Goal: Task Accomplishment & Management: Complete application form

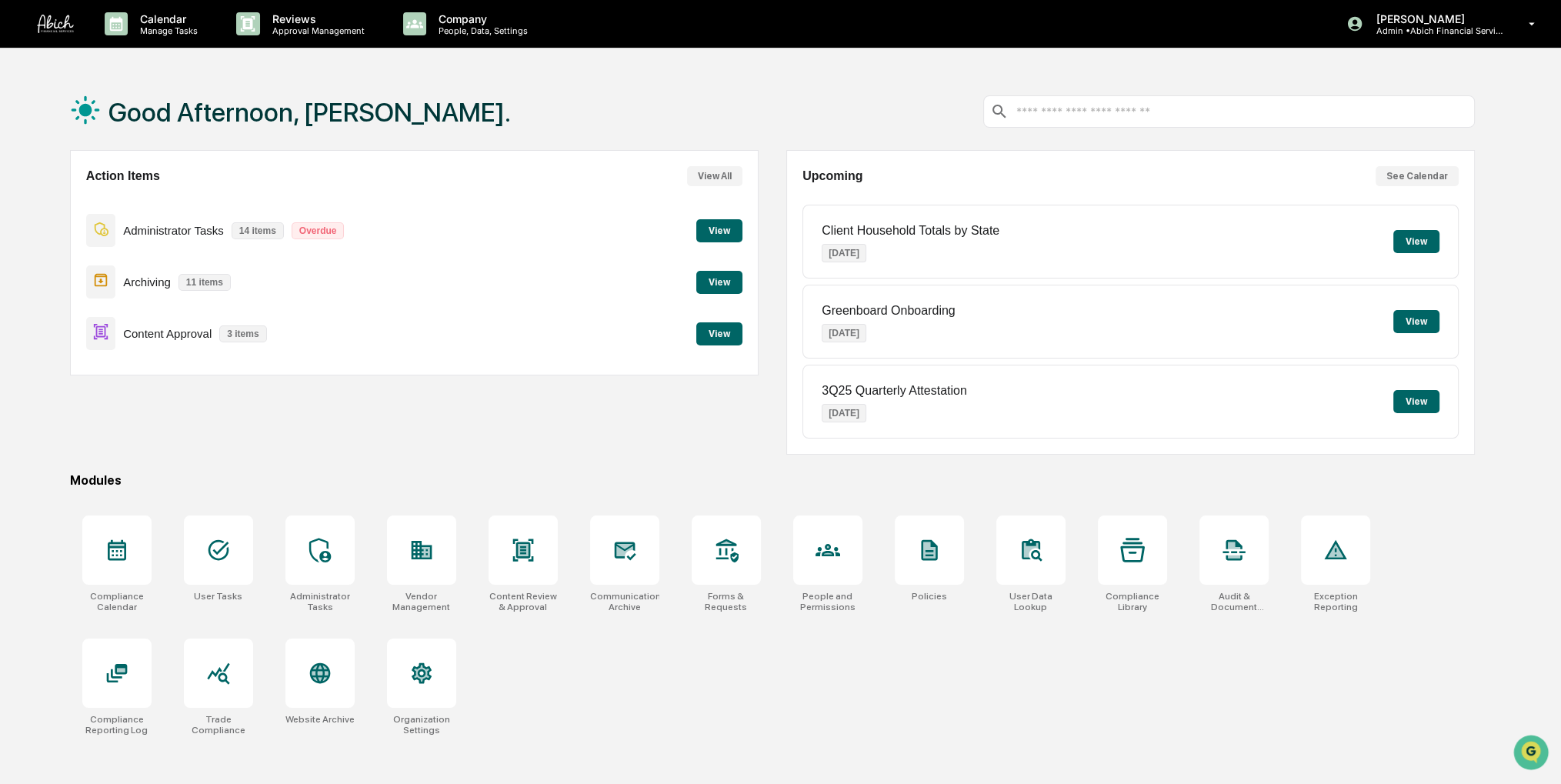
click at [715, 338] on button "View" at bounding box center [719, 333] width 46 height 23
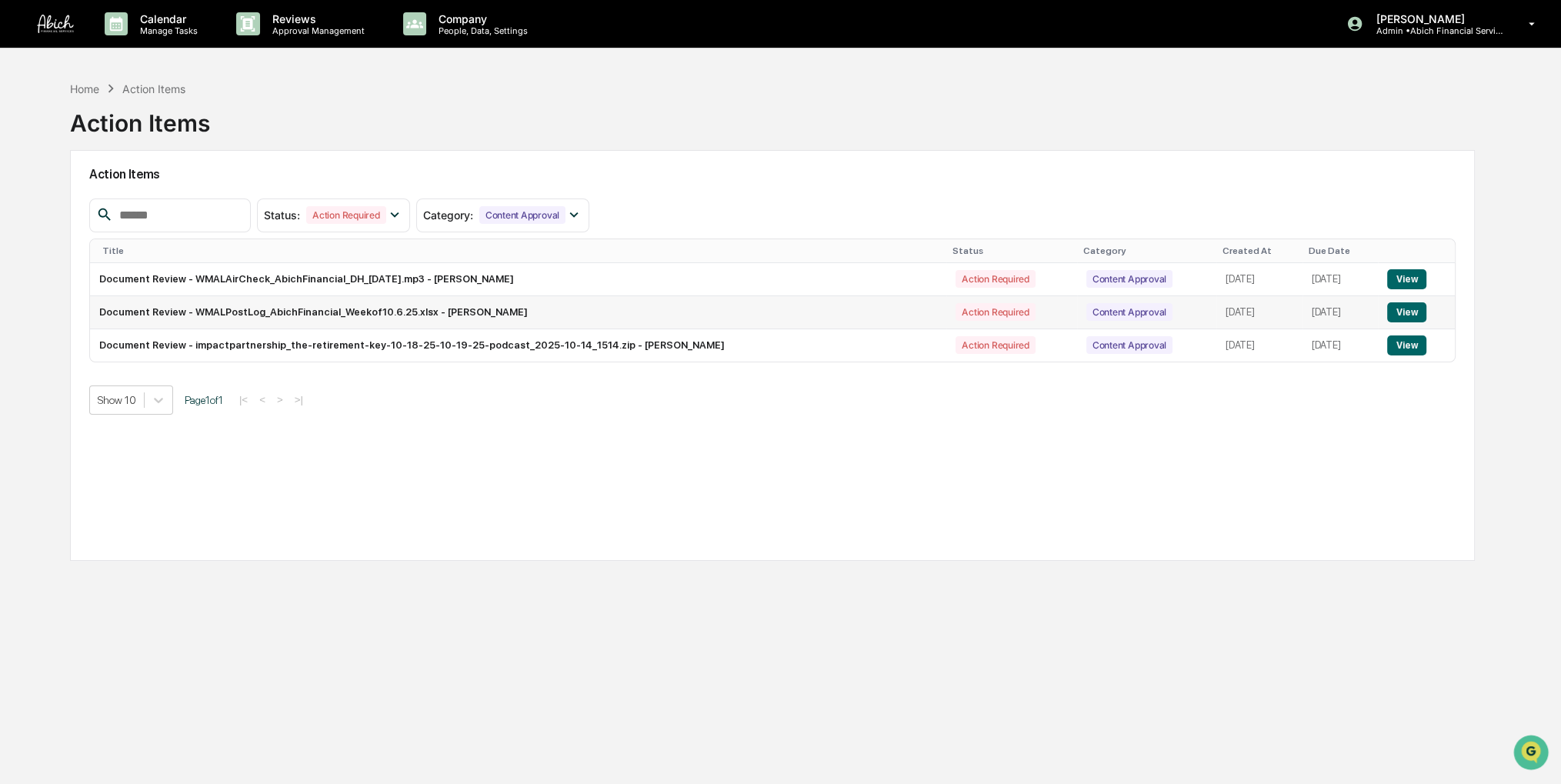
click at [1399, 313] on button "View" at bounding box center [1407, 312] width 39 height 20
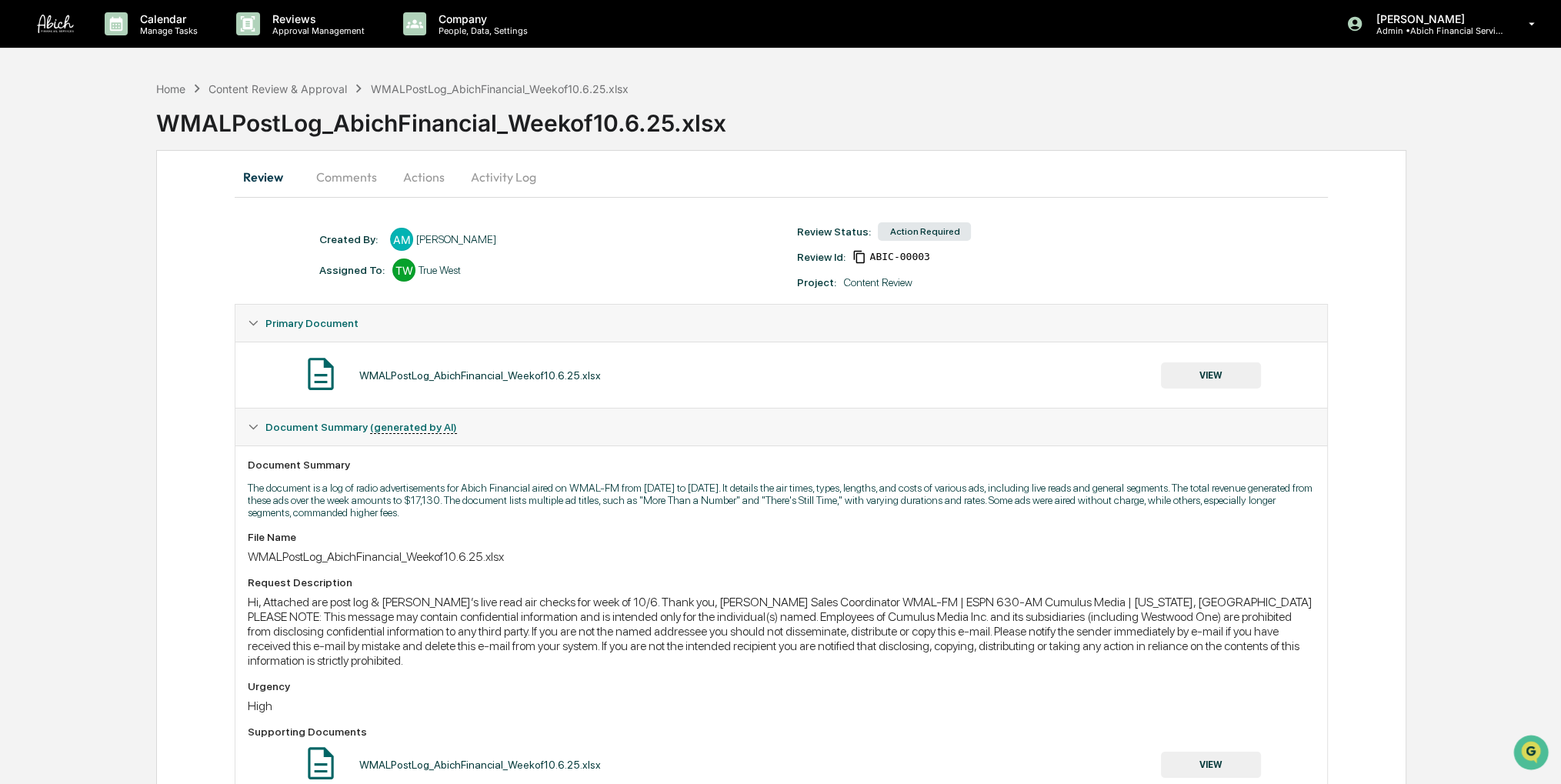
click at [1194, 379] on button "VIEW" at bounding box center [1210, 375] width 100 height 26
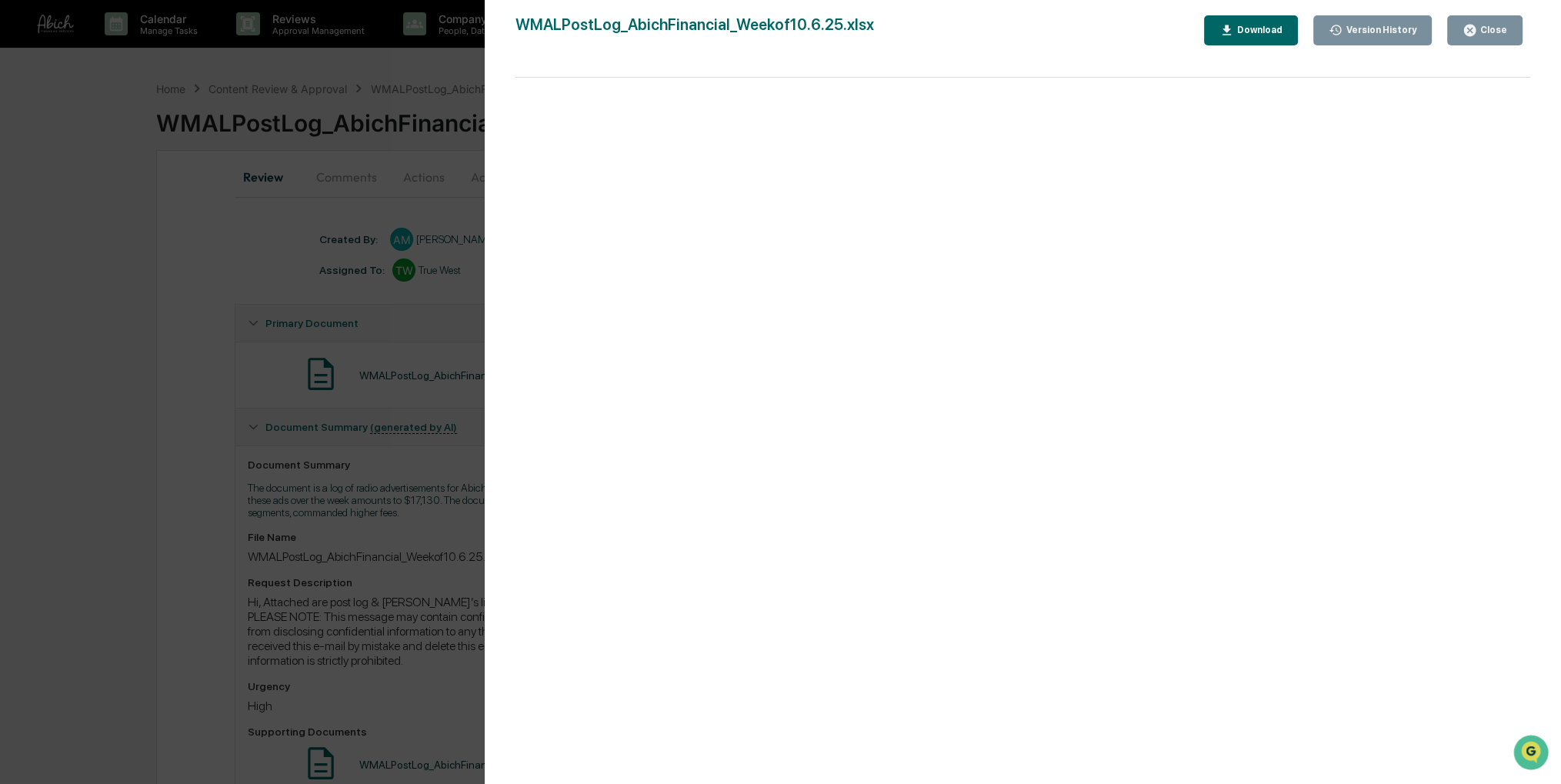
click at [1477, 36] on icon "button" at bounding box center [1470, 30] width 15 height 15
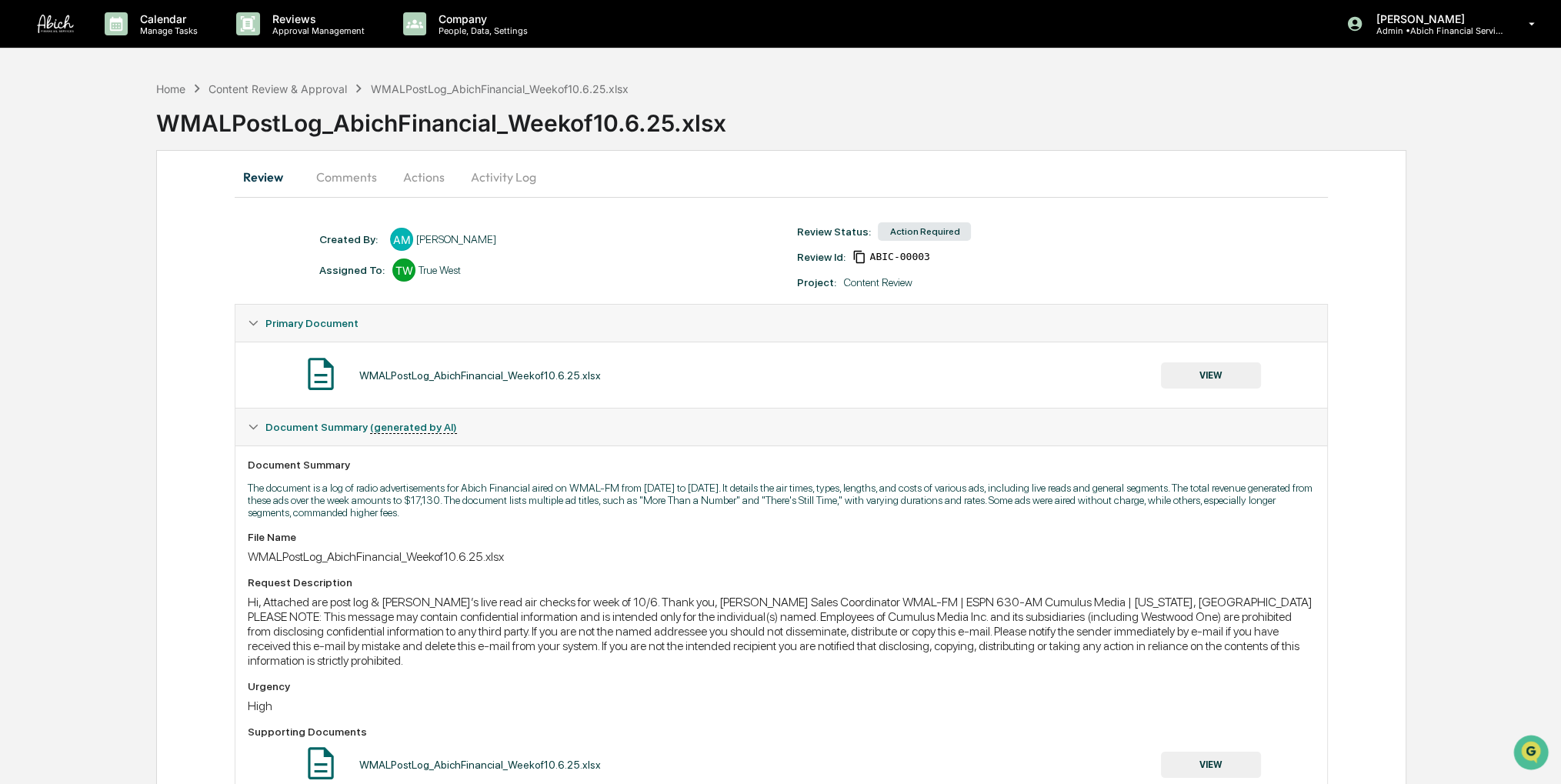
click at [434, 183] on button "Actions" at bounding box center [424, 176] width 69 height 37
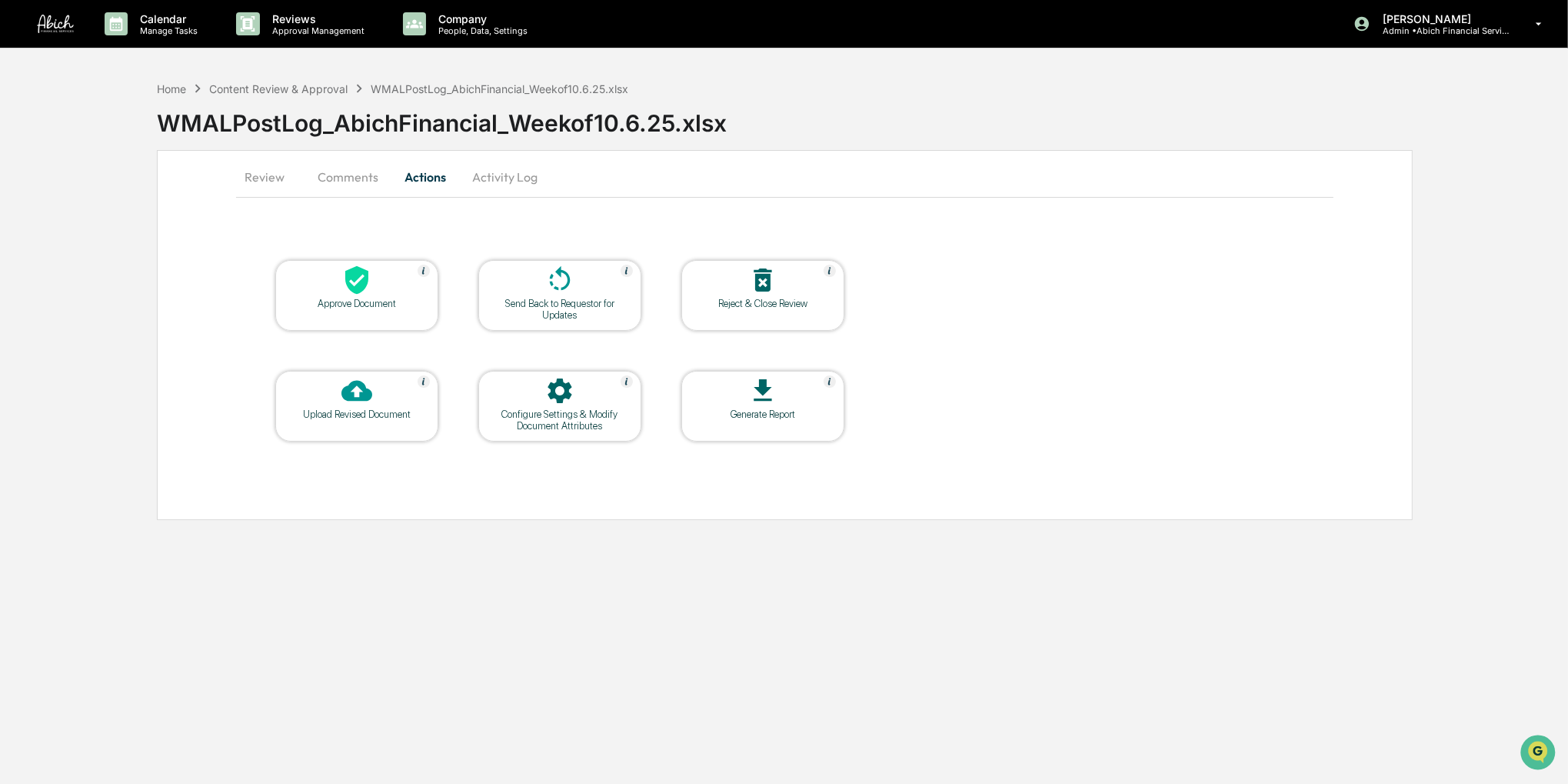
click at [377, 260] on div "Approve Document" at bounding box center [357, 295] width 163 height 71
click at [375, 279] on div at bounding box center [357, 281] width 153 height 33
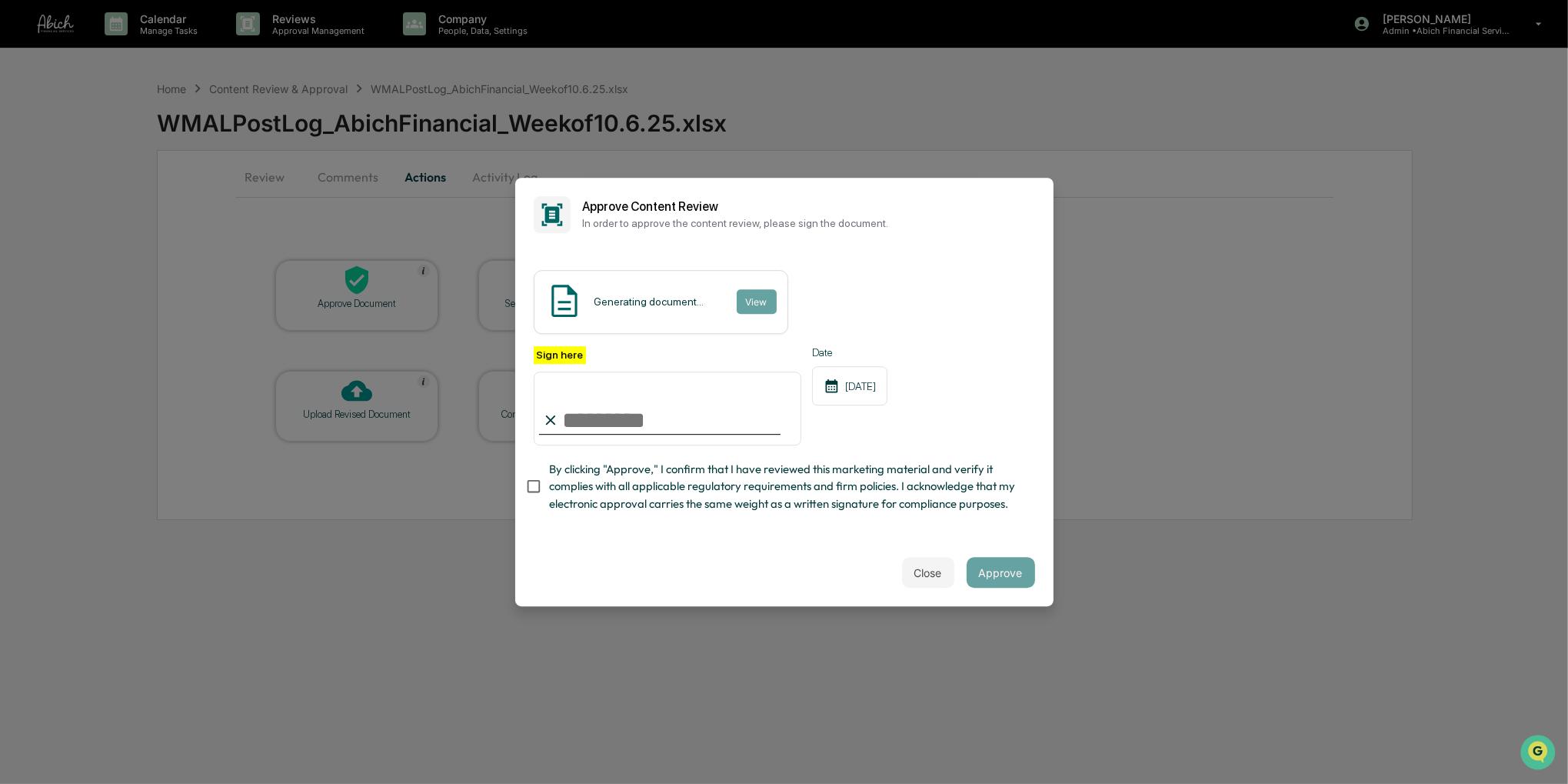
click at [603, 464] on span "By clicking "Approve," I confirm that I have reviewed this marketing material a…" at bounding box center [786, 486] width 474 height 51
click at [610, 402] on input "Sign here" at bounding box center [668, 409] width 268 height 74
type input "**********"
click at [978, 575] on button "Approve" at bounding box center [1000, 571] width 68 height 31
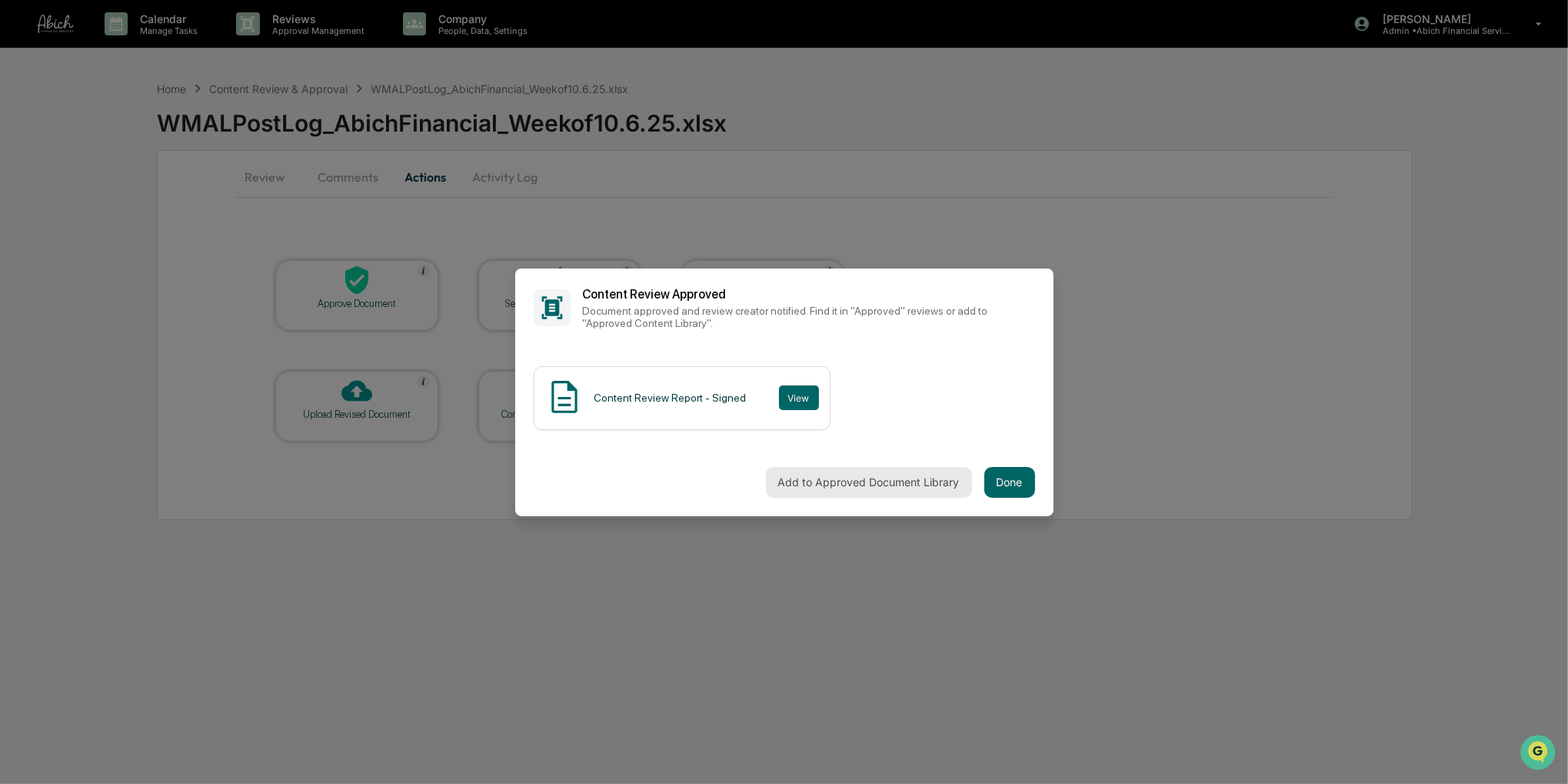
click at [912, 469] on button "Add to Approved Document Library" at bounding box center [869, 482] width 206 height 31
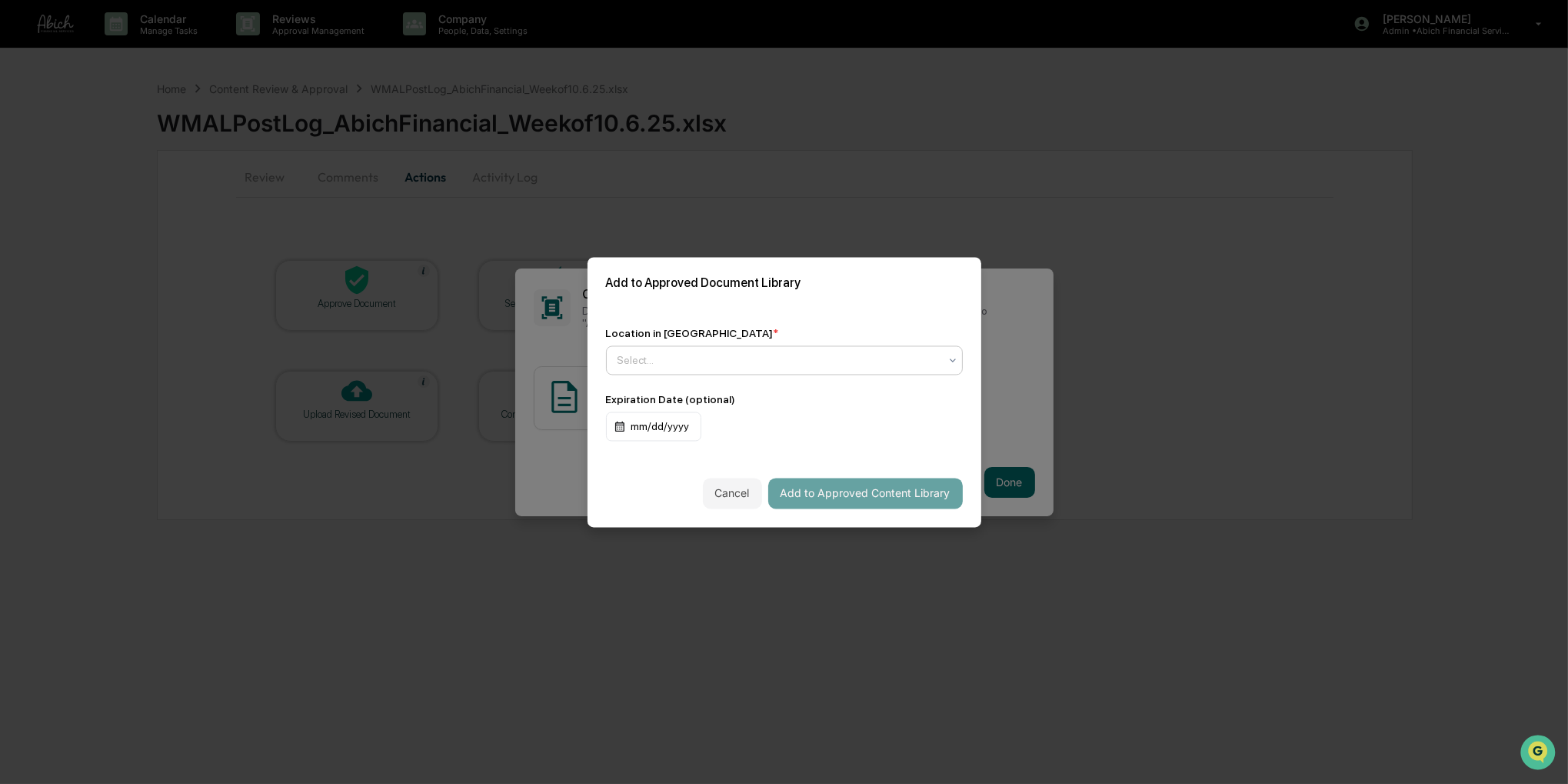
click at [812, 356] on div at bounding box center [778, 361] width 321 height 16
click at [793, 403] on div "Approved Content Library" at bounding box center [781, 393] width 348 height 31
click at [848, 486] on button "Add to Approved Content Library" at bounding box center [865, 493] width 194 height 31
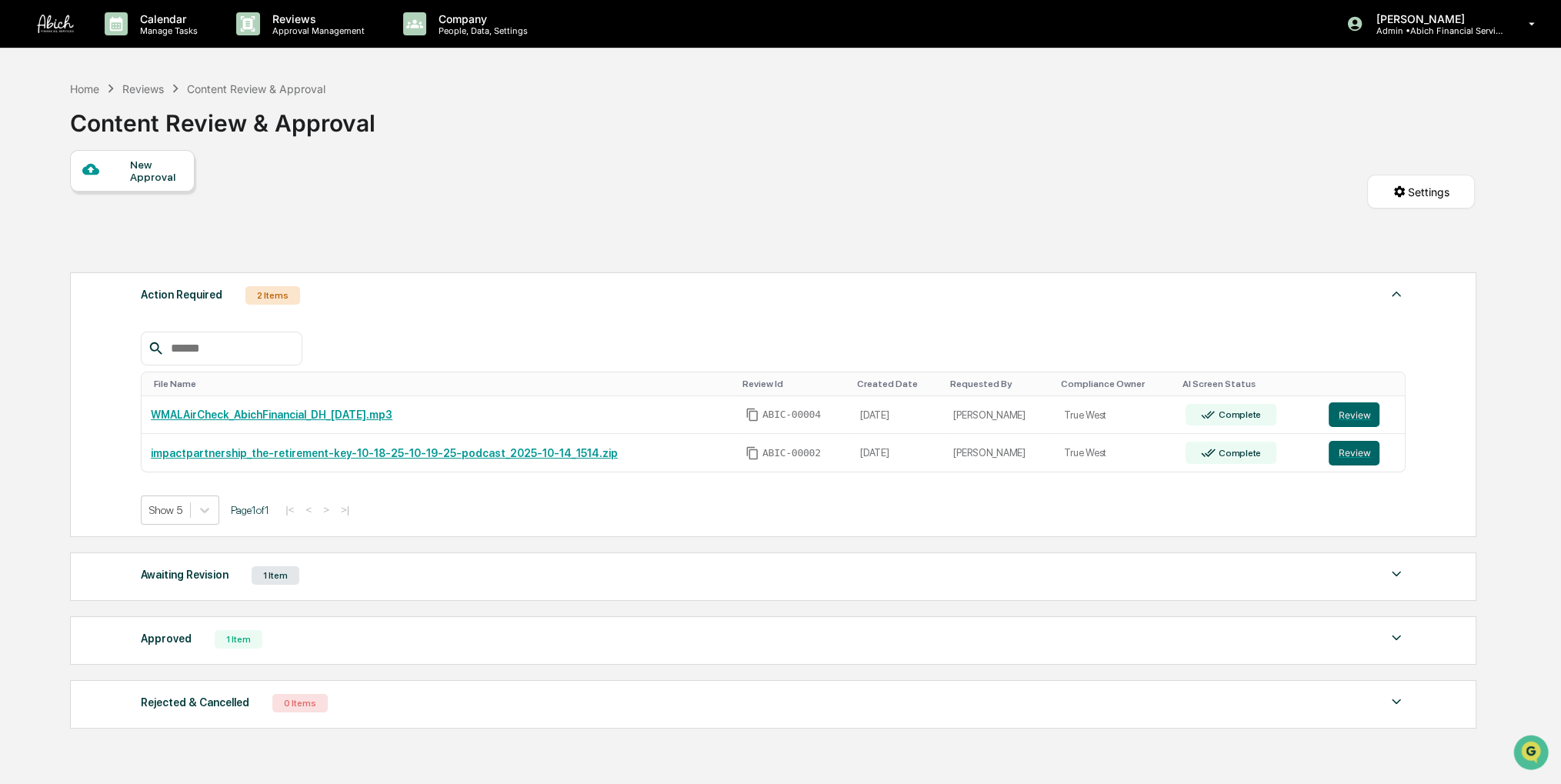
drag, startPoint x: 815, startPoint y: 171, endPoint x: 775, endPoint y: 183, distance: 41.8
click at [775, 183] on div "New Approval Settings" at bounding box center [772, 208] width 1404 height 115
drag, startPoint x: 830, startPoint y: 187, endPoint x: 813, endPoint y: 192, distance: 17.7
click at [813, 192] on div "New Approval Settings" at bounding box center [772, 208] width 1404 height 115
click at [1345, 418] on button "Review" at bounding box center [1353, 414] width 50 height 24
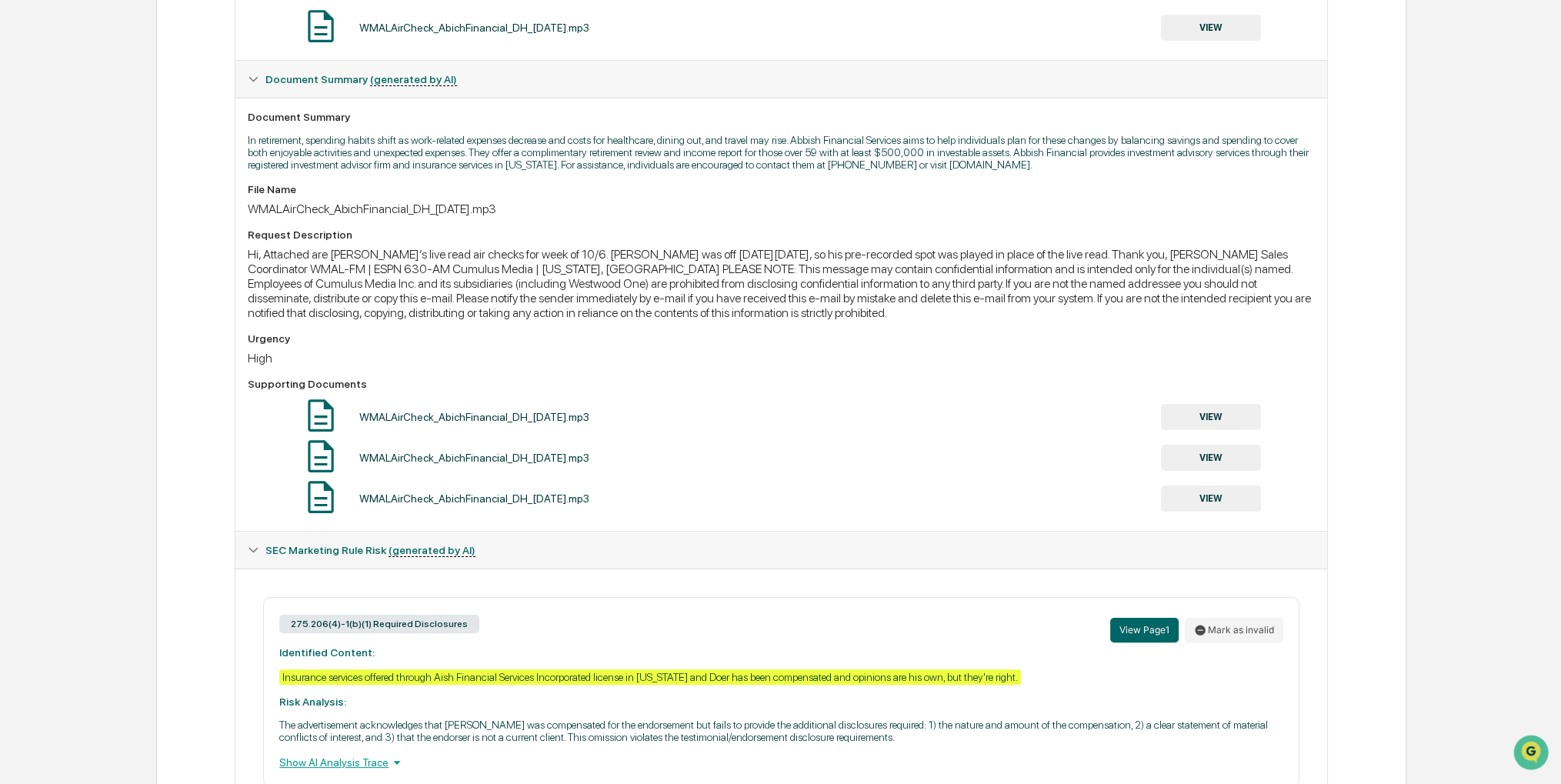
scroll to position [194, 0]
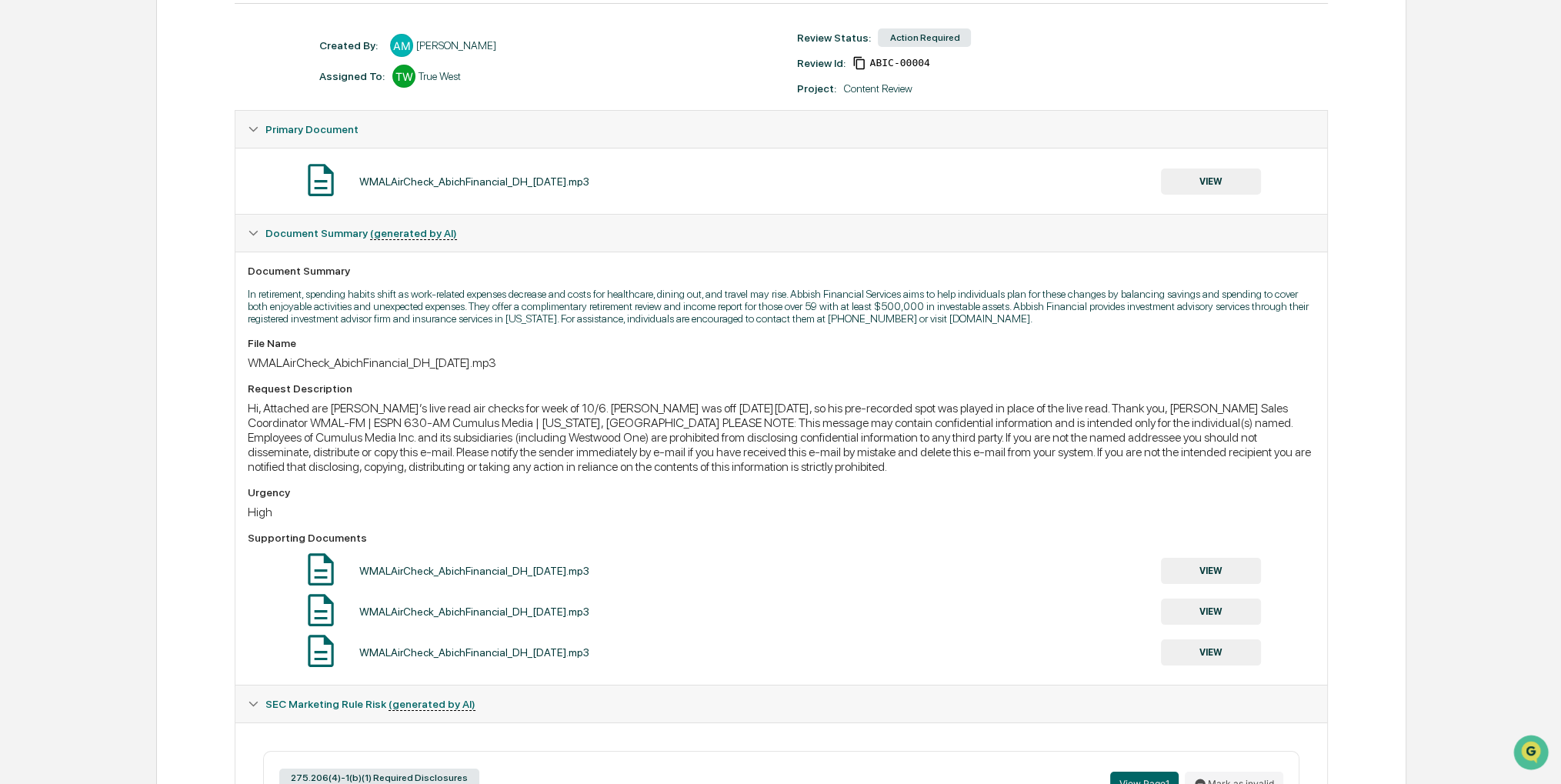
drag, startPoint x: 558, startPoint y: 510, endPoint x: 524, endPoint y: 501, distance: 35.2
click at [524, 498] on div "Urgency" at bounding box center [781, 493] width 1066 height 13
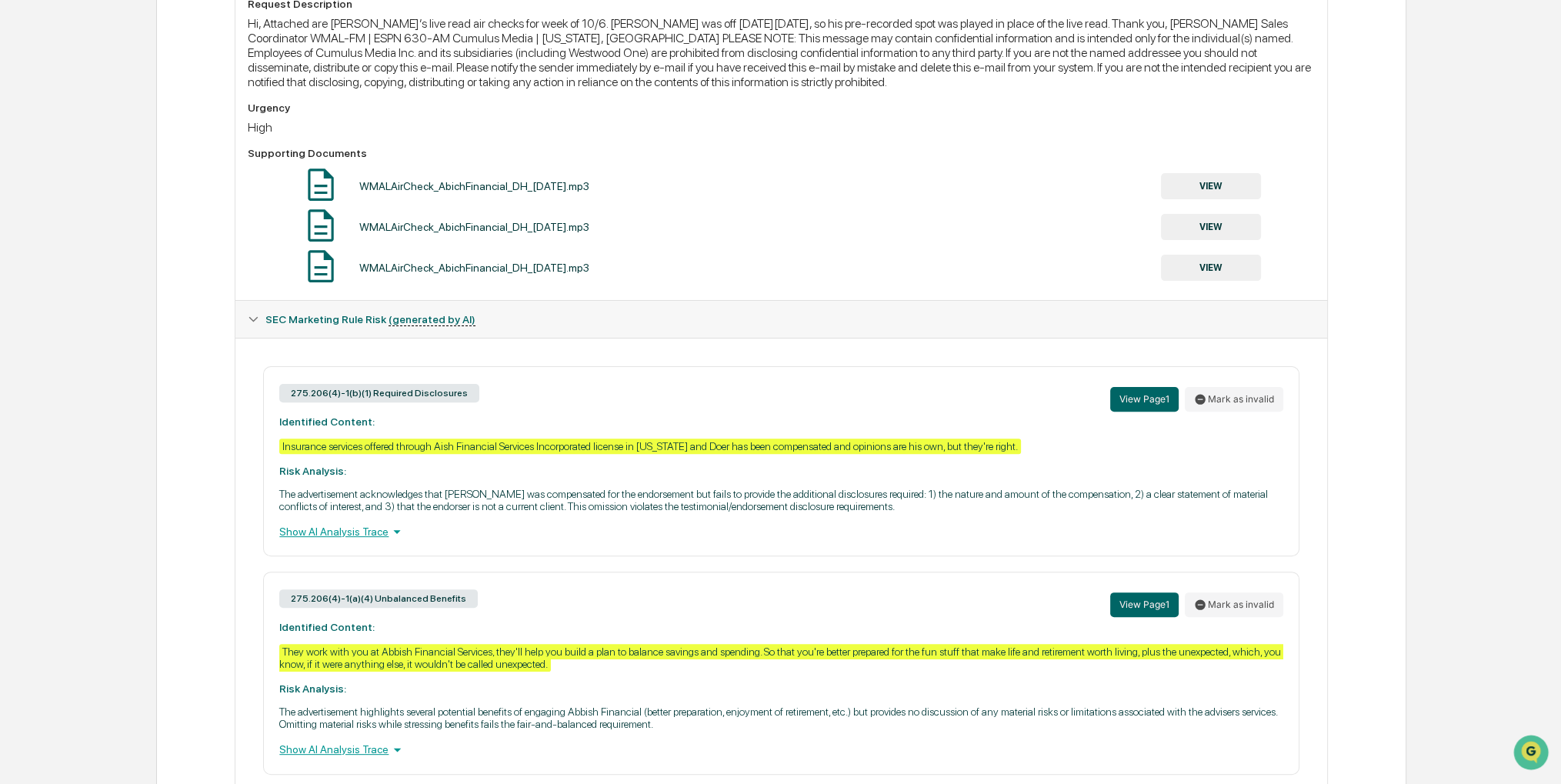
scroll to position [886, 0]
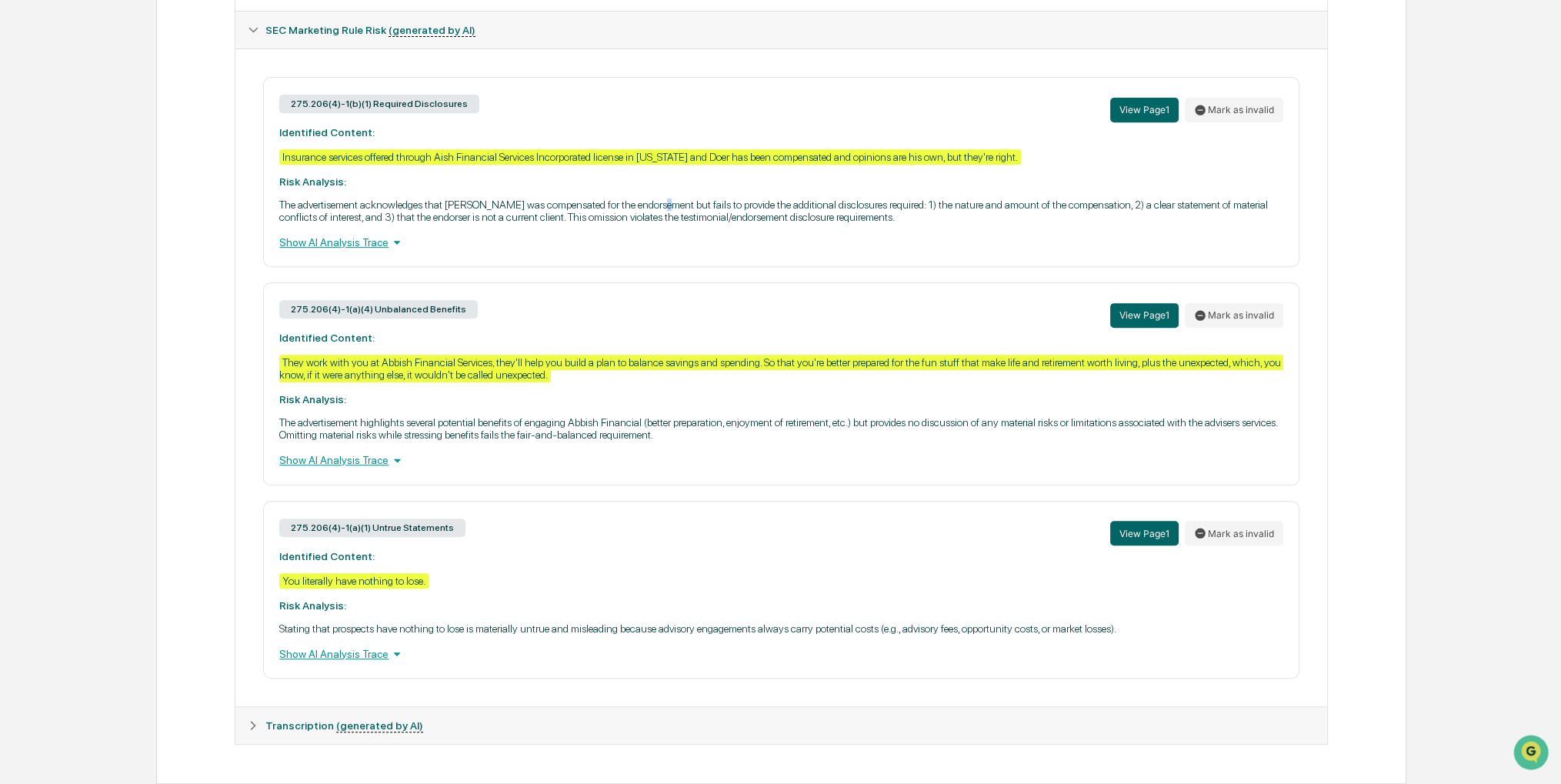
drag, startPoint x: 693, startPoint y: 190, endPoint x: 662, endPoint y: 193, distance: 31.1
click at [662, 198] on p "The advertisement acknowledges that Doer was compensated for the endorsement bu…" at bounding box center [781, 210] width 1003 height 24
click at [724, 198] on p "The advertisement acknowledges that Doer was compensated for the endorsement bu…" at bounding box center [781, 210] width 1003 height 24
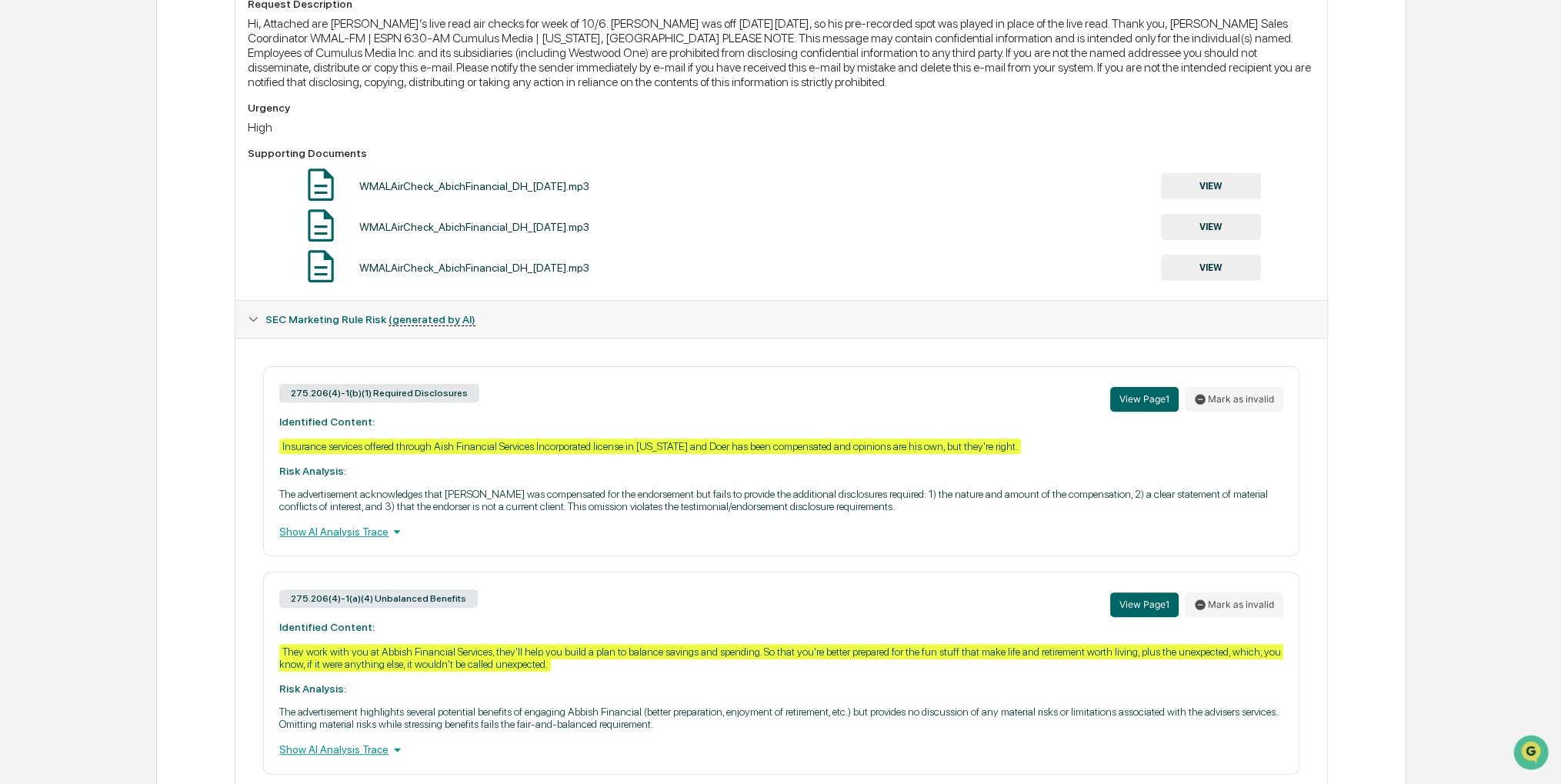
scroll to position [0, 0]
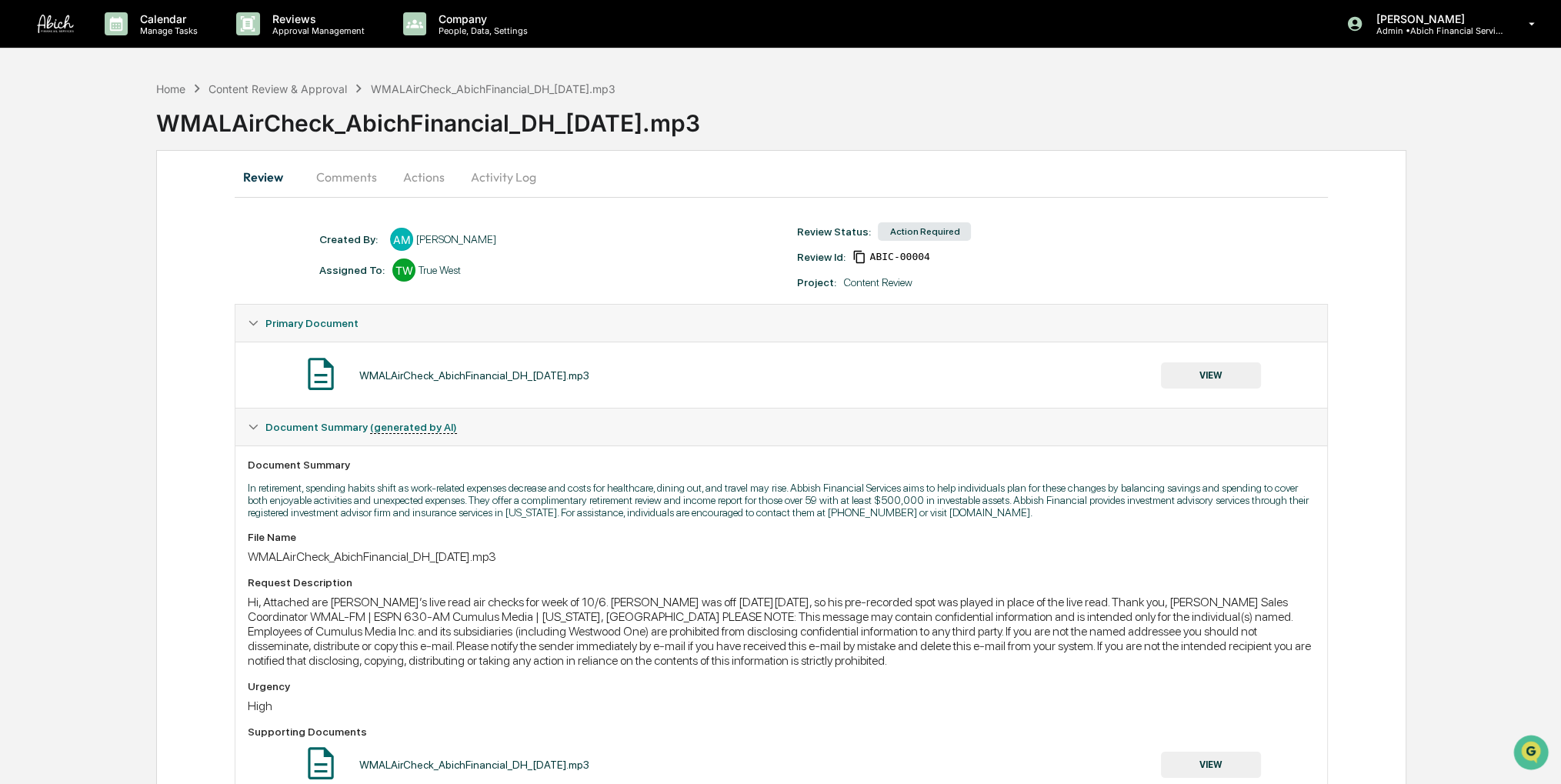
click at [1198, 379] on button "VIEW" at bounding box center [1210, 375] width 100 height 26
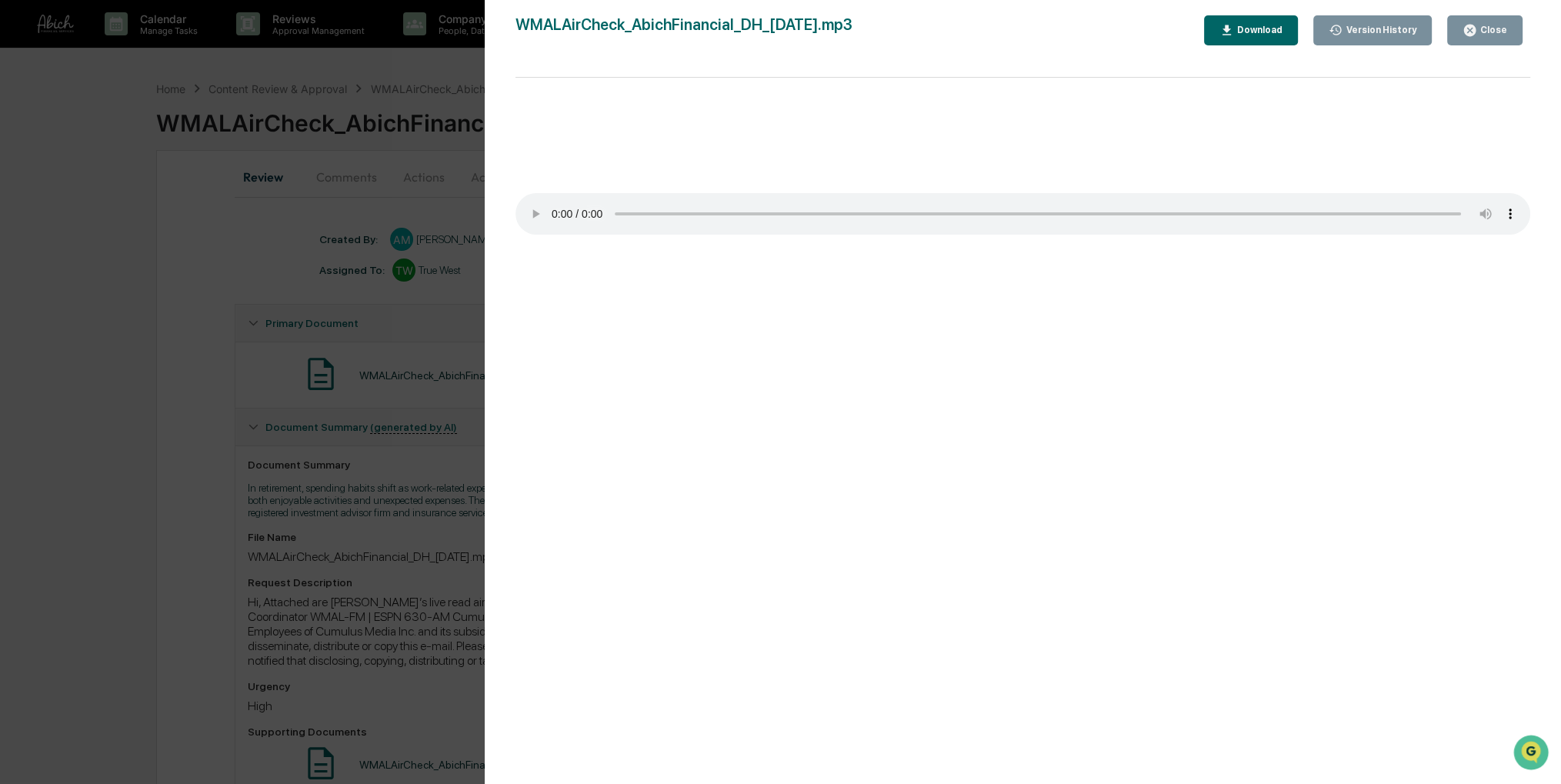
click at [134, 252] on div "Version History 10/14/2025, 07:06 PM Angela Mari WMALAirCheck_AbichFinancial_DH…" at bounding box center [780, 392] width 1561 height 784
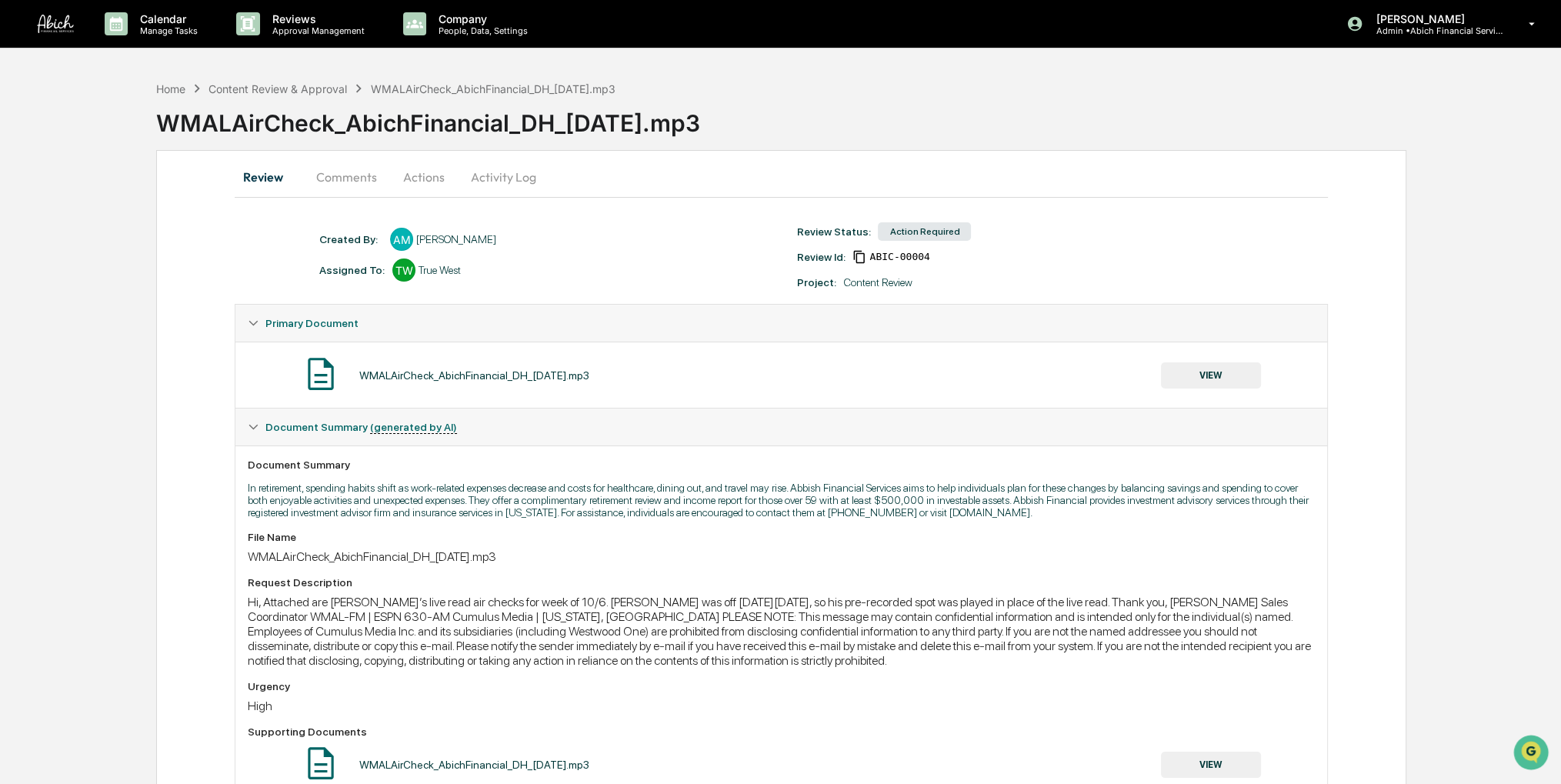
drag, startPoint x: 200, startPoint y: 276, endPoint x: 182, endPoint y: 270, distance: 19.0
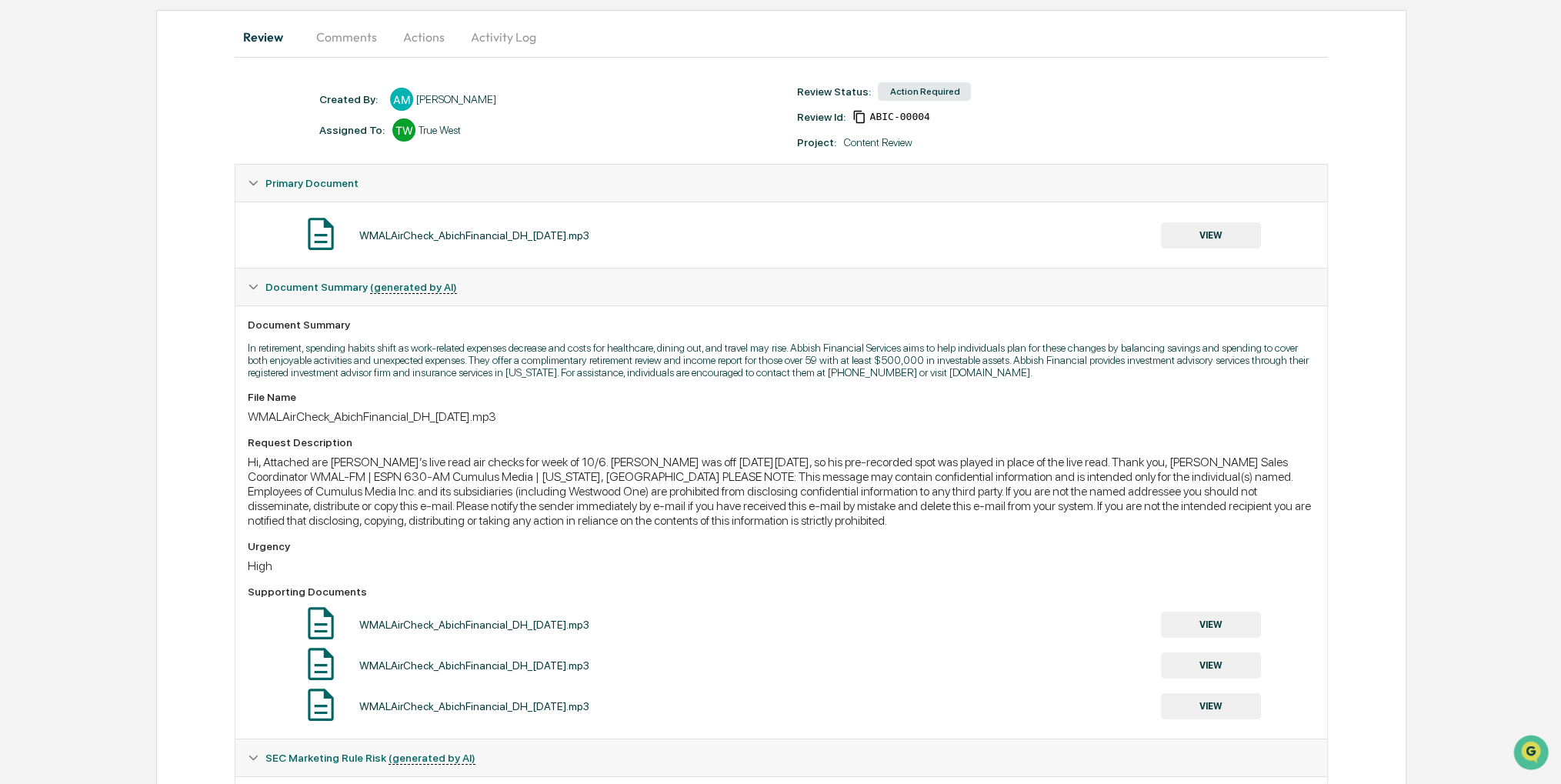
scroll to position [153, 0]
